Goal: Find specific page/section: Find specific page/section

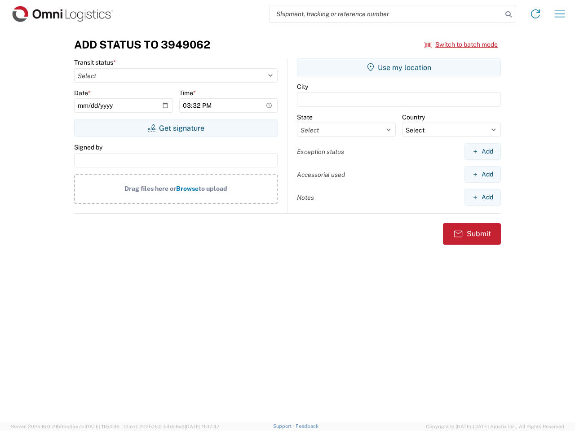
click at [386, 14] on input "search" at bounding box center [385, 13] width 232 height 17
click at [508, 14] on icon at bounding box center [508, 14] width 13 height 13
click at [535, 14] on icon at bounding box center [535, 14] width 14 height 14
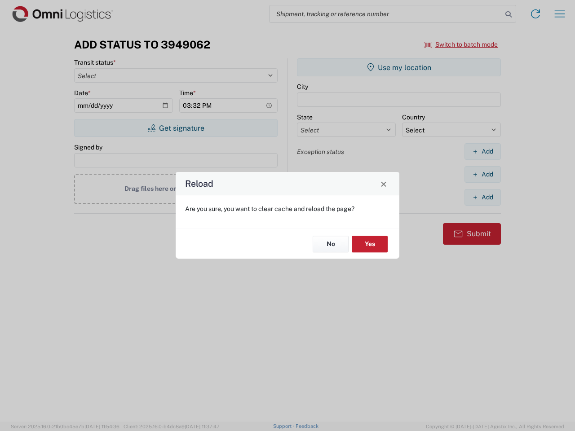
click at [559, 14] on div "Reload Are you sure, you want to clear cache and reload the page? No Yes" at bounding box center [287, 215] width 575 height 431
click at [461, 44] on div "Reload Are you sure, you want to clear cache and reload the page? No Yes" at bounding box center [287, 215] width 575 height 431
click at [175, 128] on div "Reload Are you sure, you want to clear cache and reload the page? No Yes" at bounding box center [287, 215] width 575 height 431
click at [399, 67] on div "Reload Are you sure, you want to clear cache and reload the page? No Yes" at bounding box center [287, 215] width 575 height 431
click at [482, 151] on div "Reload Are you sure, you want to clear cache and reload the page? No Yes" at bounding box center [287, 215] width 575 height 431
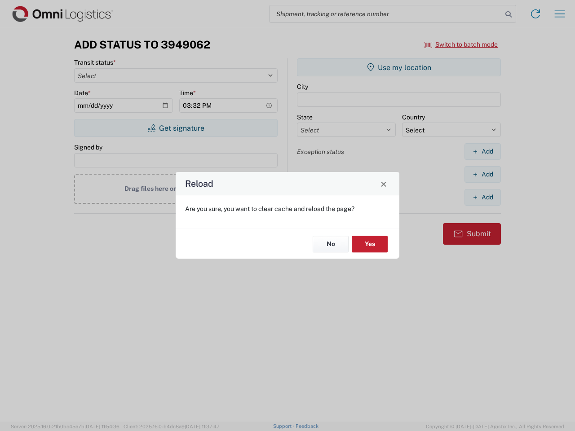
click at [482, 174] on div "Reload Are you sure, you want to clear cache and reload the page? No Yes" at bounding box center [287, 215] width 575 height 431
click at [482, 197] on div "Reload Are you sure, you want to clear cache and reload the page? No Yes" at bounding box center [287, 215] width 575 height 431
